Goal: Book appointment/travel/reservation

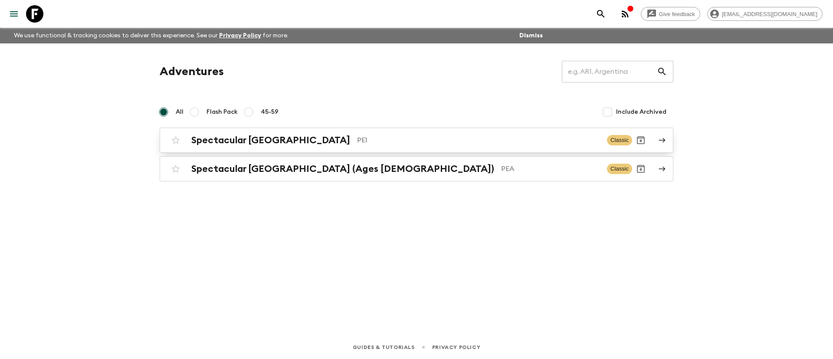
click at [357, 140] on p "PE1" at bounding box center [478, 140] width 243 height 10
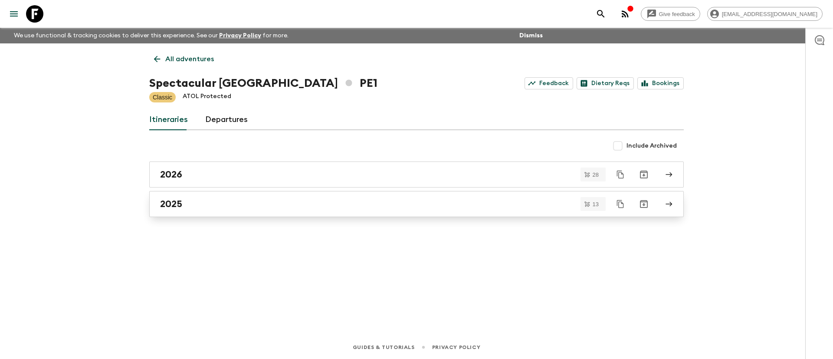
click at [274, 201] on div "2025" at bounding box center [408, 203] width 496 height 11
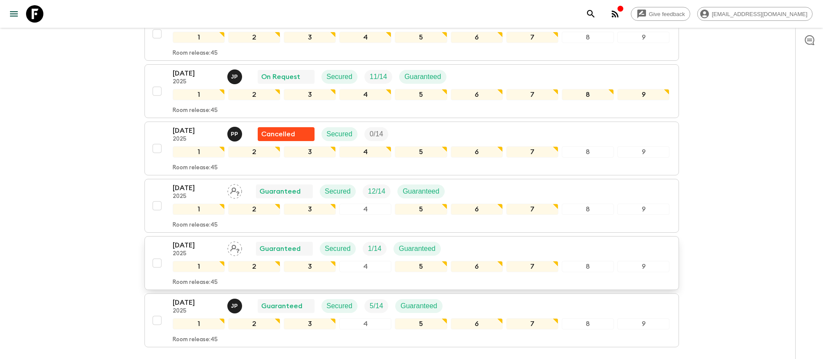
scroll to position [586, 0]
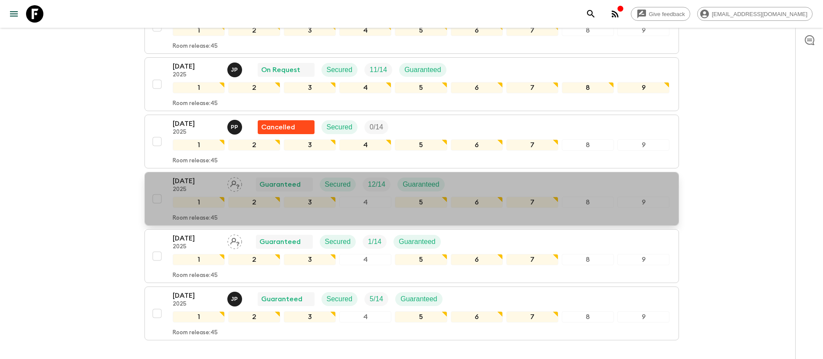
click at [460, 181] on div "[DATE] 2025 Guaranteed Secured 12 / 14 Guaranteed" at bounding box center [421, 184] width 497 height 17
